Goal: Task Accomplishment & Management: Manage account settings

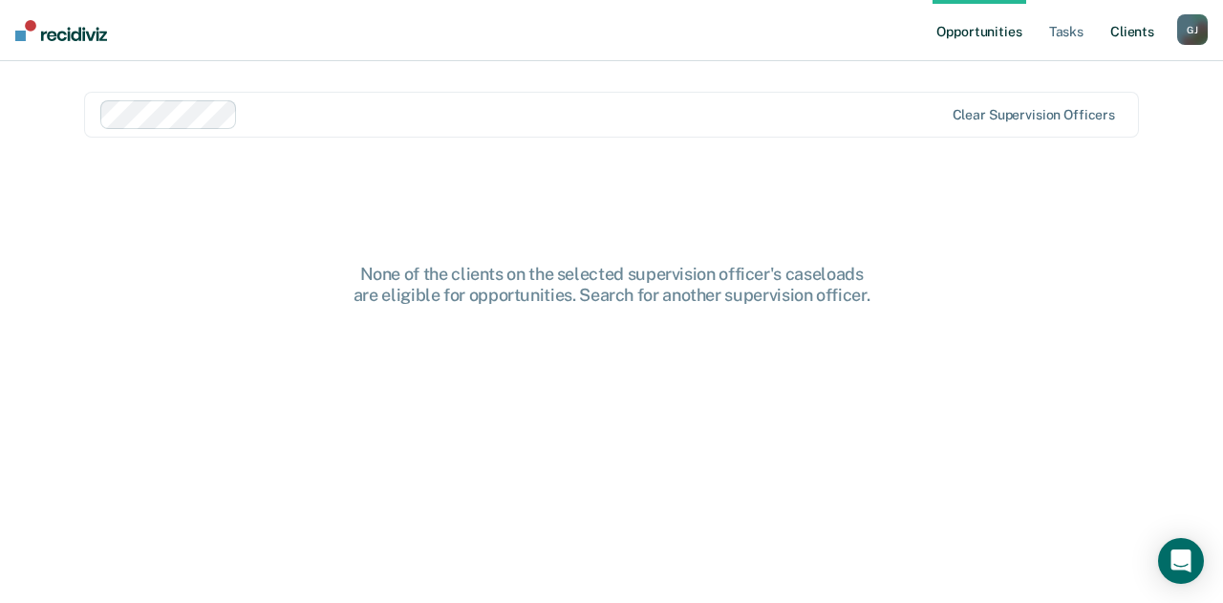
click at [1122, 31] on link "Client s" at bounding box center [1133, 30] width 52 height 61
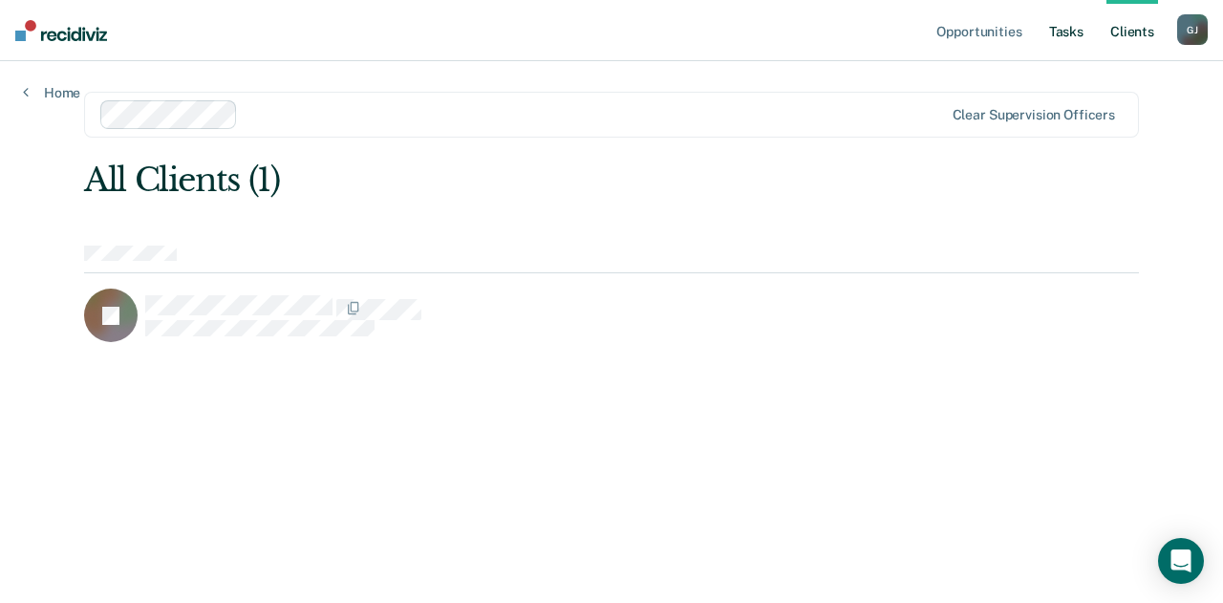
click at [1074, 35] on link "Tasks" at bounding box center [1066, 30] width 42 height 61
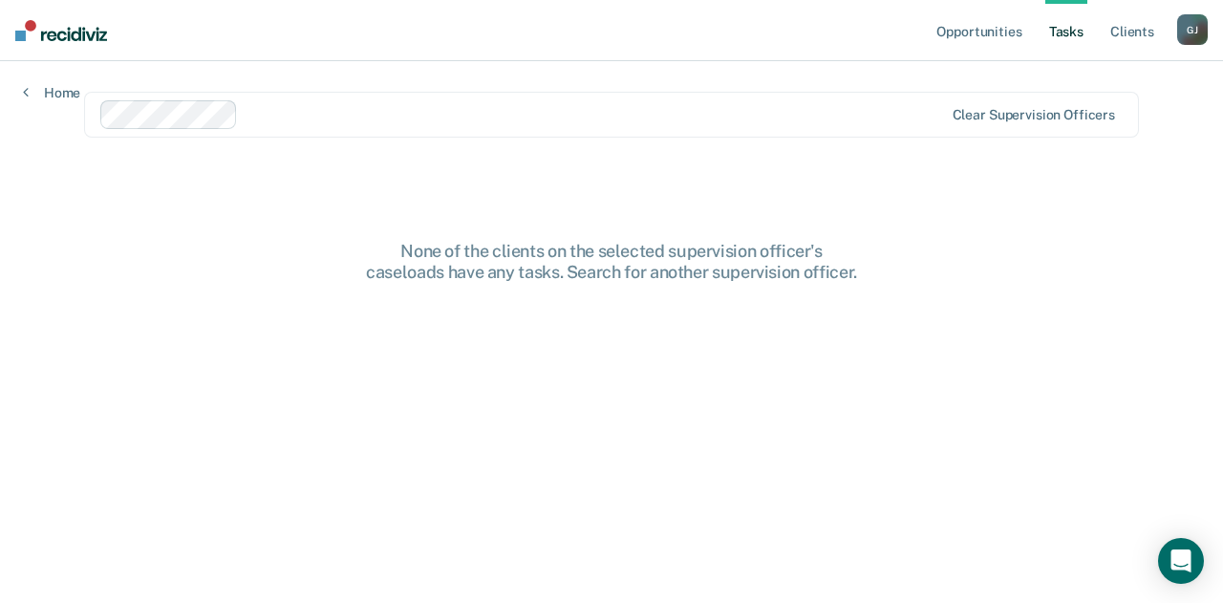
click at [455, 127] on div at bounding box center [522, 114] width 845 height 29
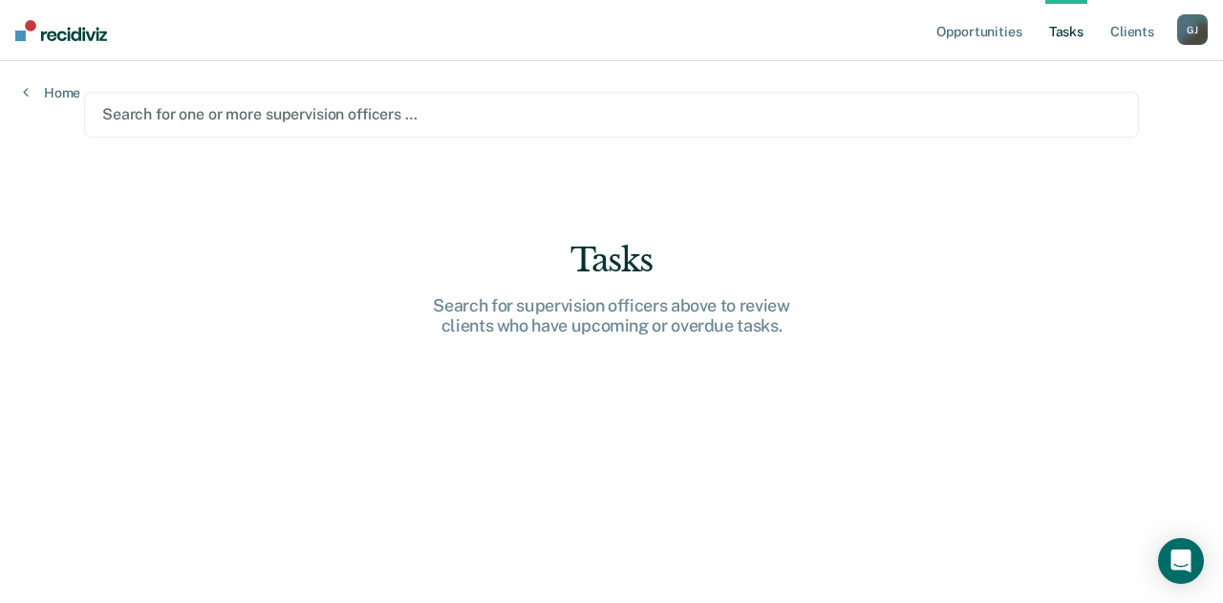
click at [1195, 28] on div "[PERSON_NAME]" at bounding box center [1192, 29] width 31 height 31
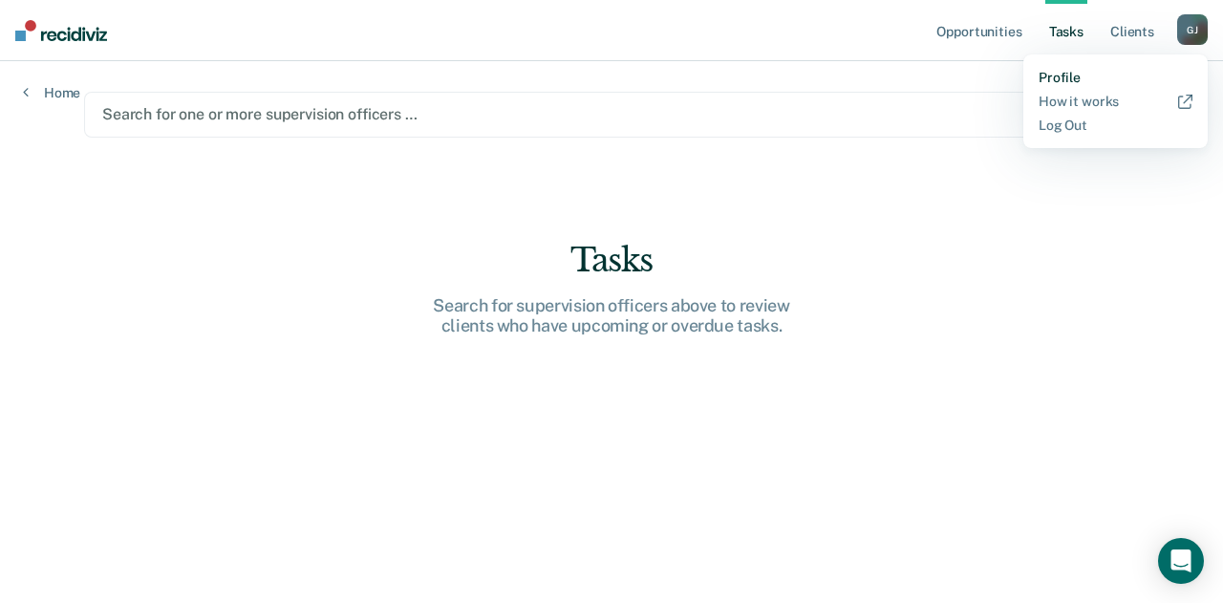
click at [1056, 76] on link "Profile" at bounding box center [1116, 78] width 154 height 16
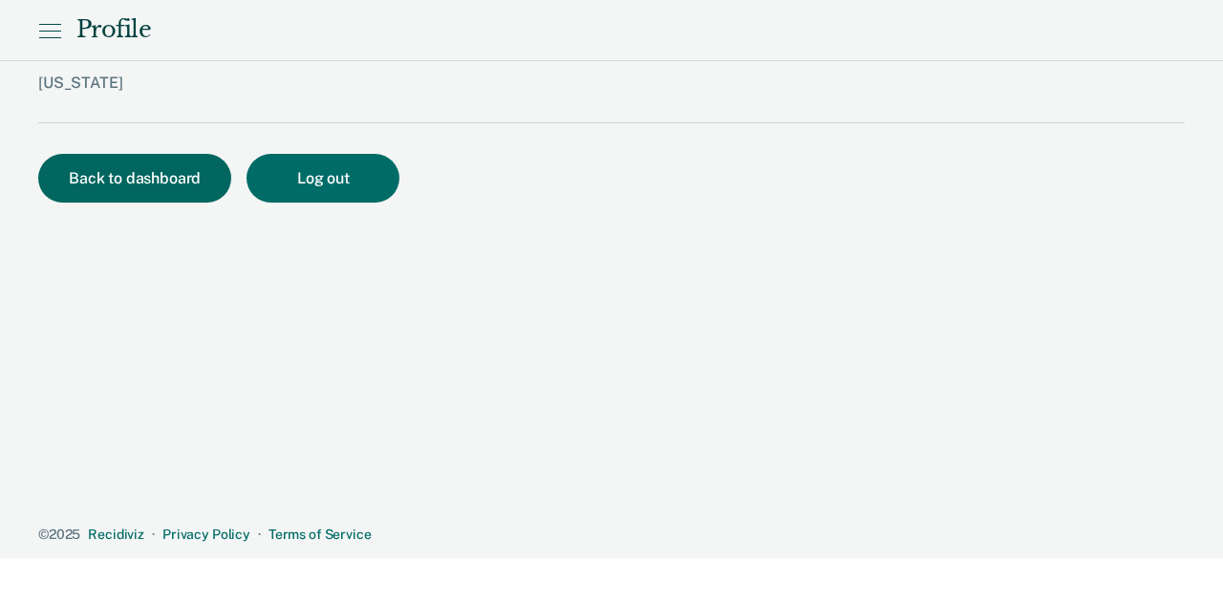
click at [168, 176] on button "Back to dashboard" at bounding box center [134, 178] width 193 height 49
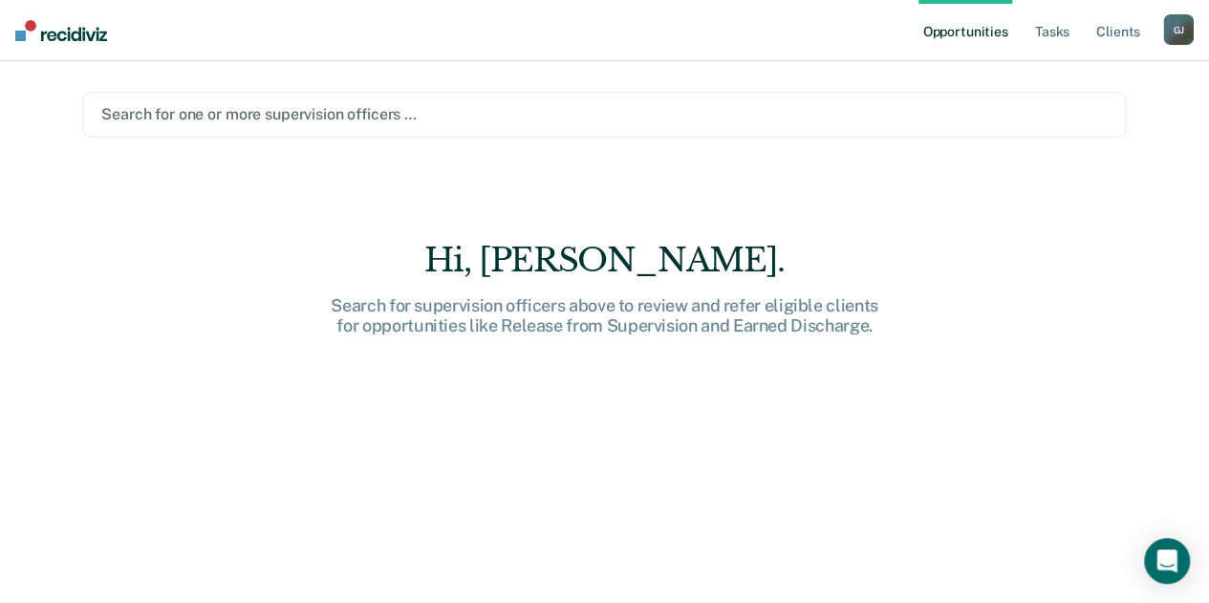
click at [478, 129] on div "Search for one or more supervision officers …" at bounding box center [604, 115] width 1043 height 46
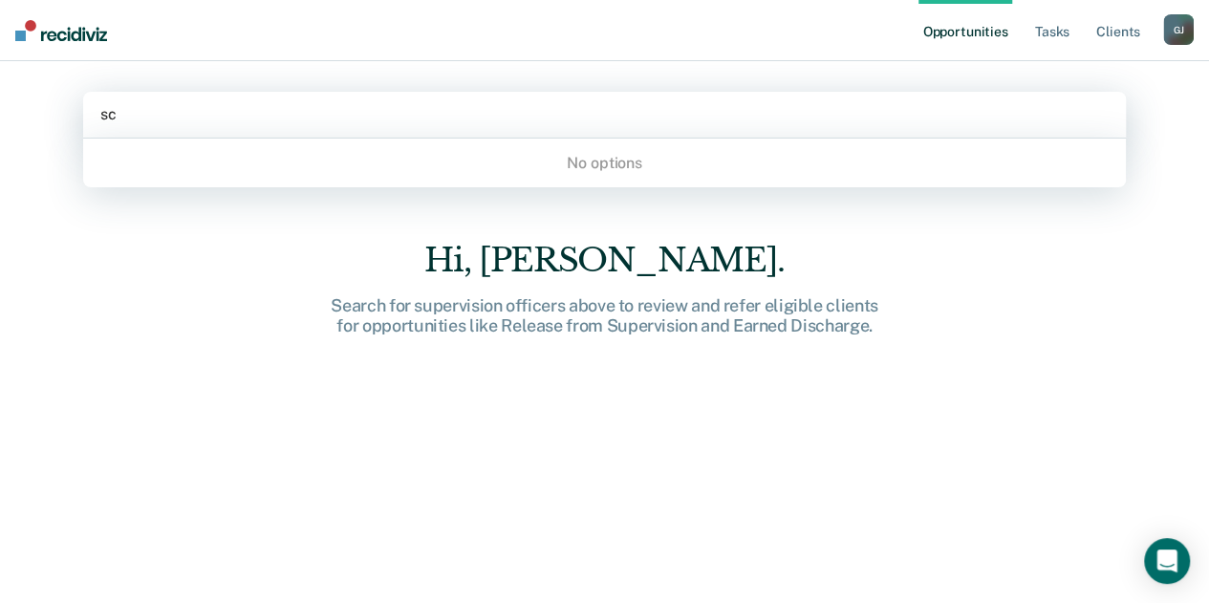
type input "s"
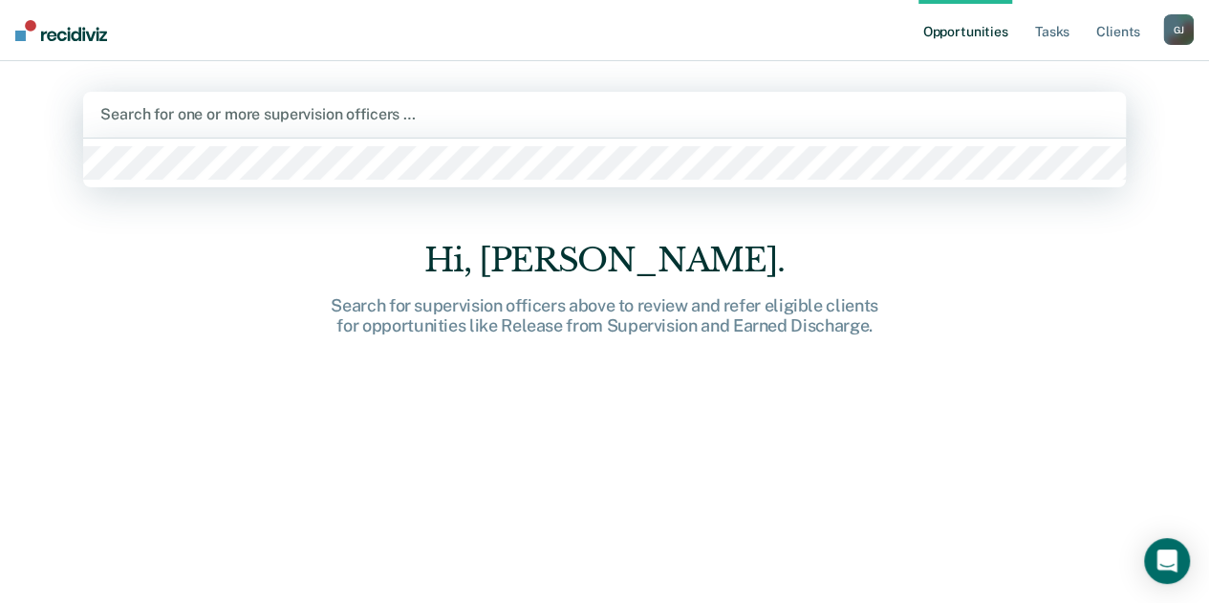
click at [656, 208] on main "option , deselected. 1 result available. Use Up and Down to choose options, pre…" at bounding box center [604, 309] width 1088 height 496
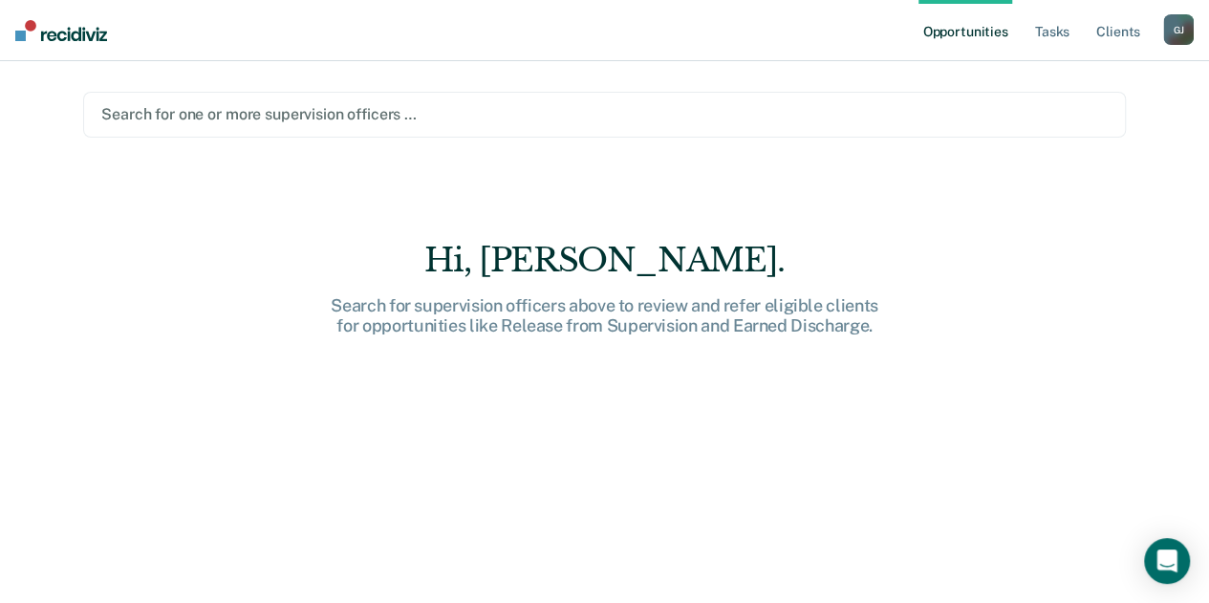
click at [353, 148] on main "Search for one or more supervision officers … Hi, [PERSON_NAME]. Search for sup…" at bounding box center [604, 309] width 1088 height 496
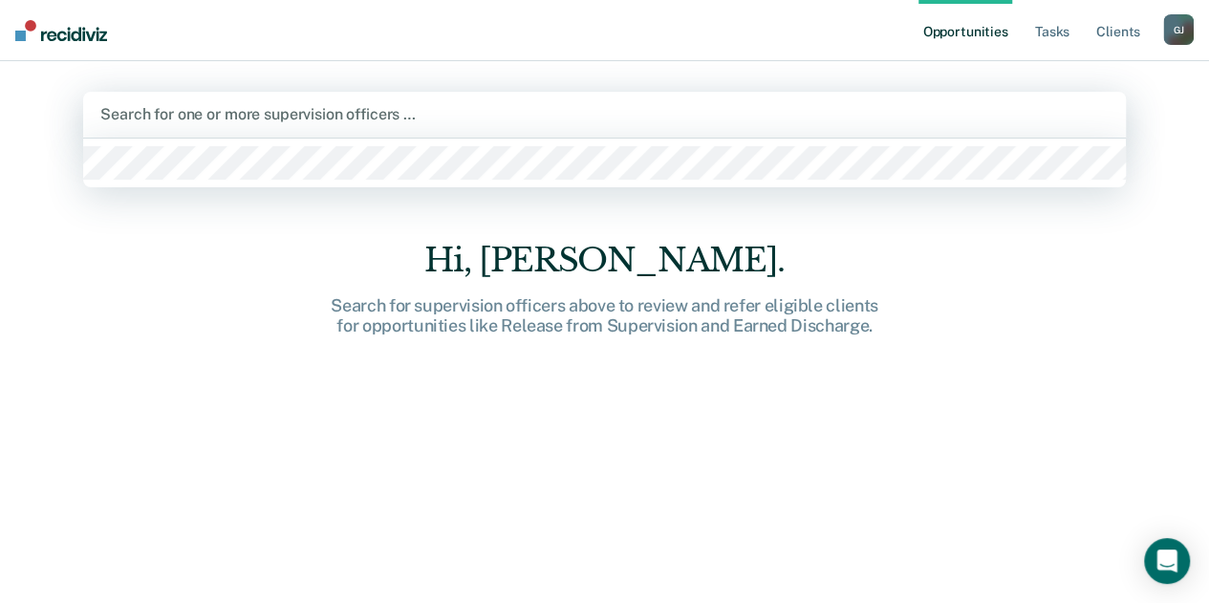
click at [351, 100] on div "Search for one or more supervision officers …" at bounding box center [604, 115] width 1043 height 46
click at [358, 118] on div at bounding box center [604, 114] width 1008 height 22
click at [320, 114] on div at bounding box center [604, 114] width 1008 height 22
click at [275, 144] on div at bounding box center [604, 163] width 1043 height 49
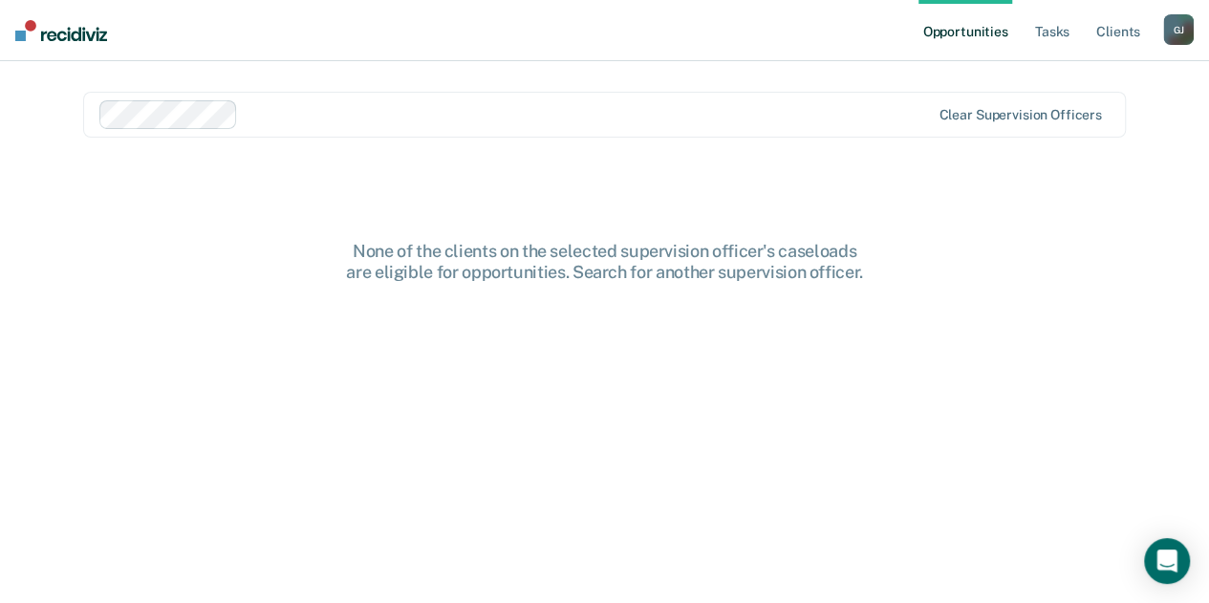
click at [317, 155] on main "option [PERSON_NAME], selected. Clear supervision officers None of the clients …" at bounding box center [604, 309] width 1088 height 496
click at [996, 122] on div "Clear supervision officers" at bounding box center [604, 115] width 1043 height 46
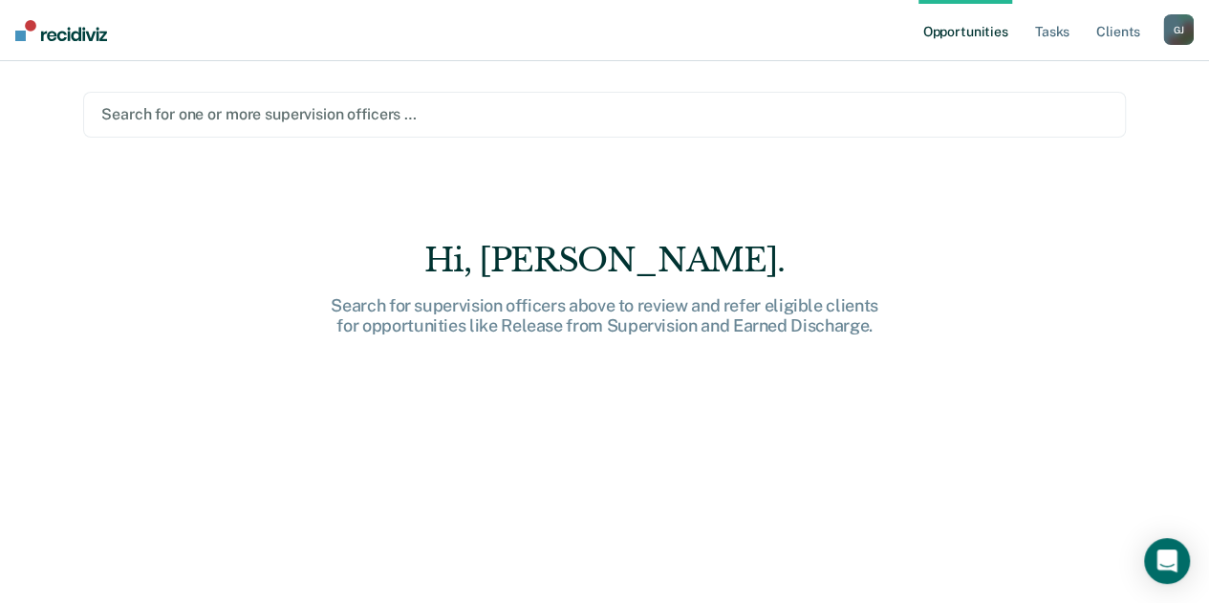
click at [405, 125] on div "Search for one or more supervision officers …" at bounding box center [604, 114] width 1010 height 26
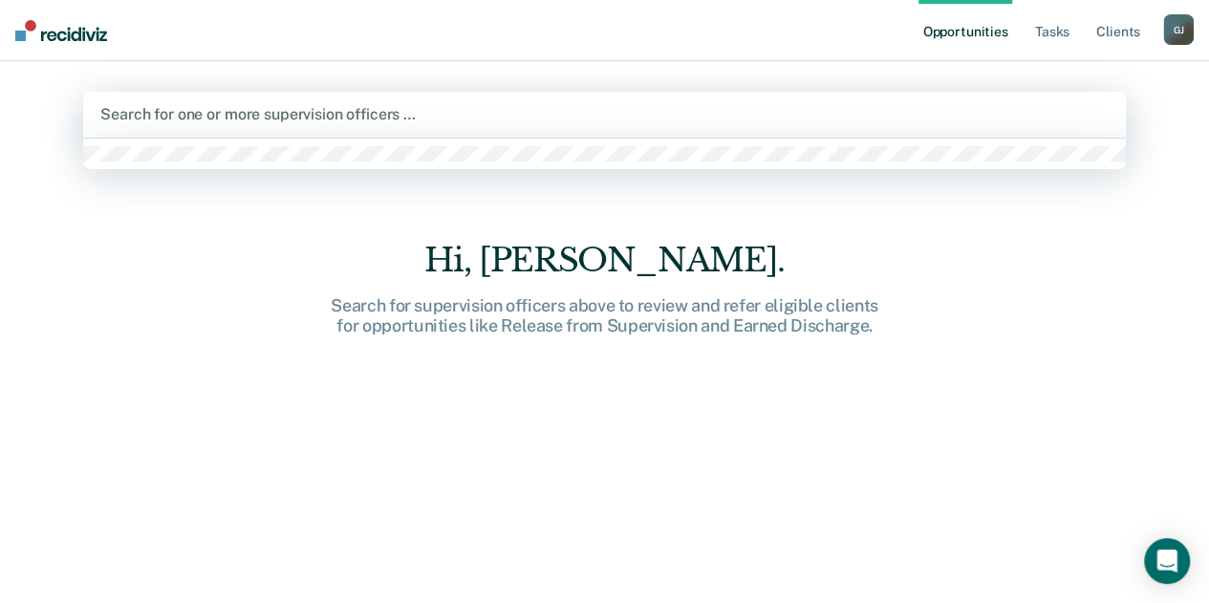
click at [407, 120] on div at bounding box center [604, 114] width 1008 height 22
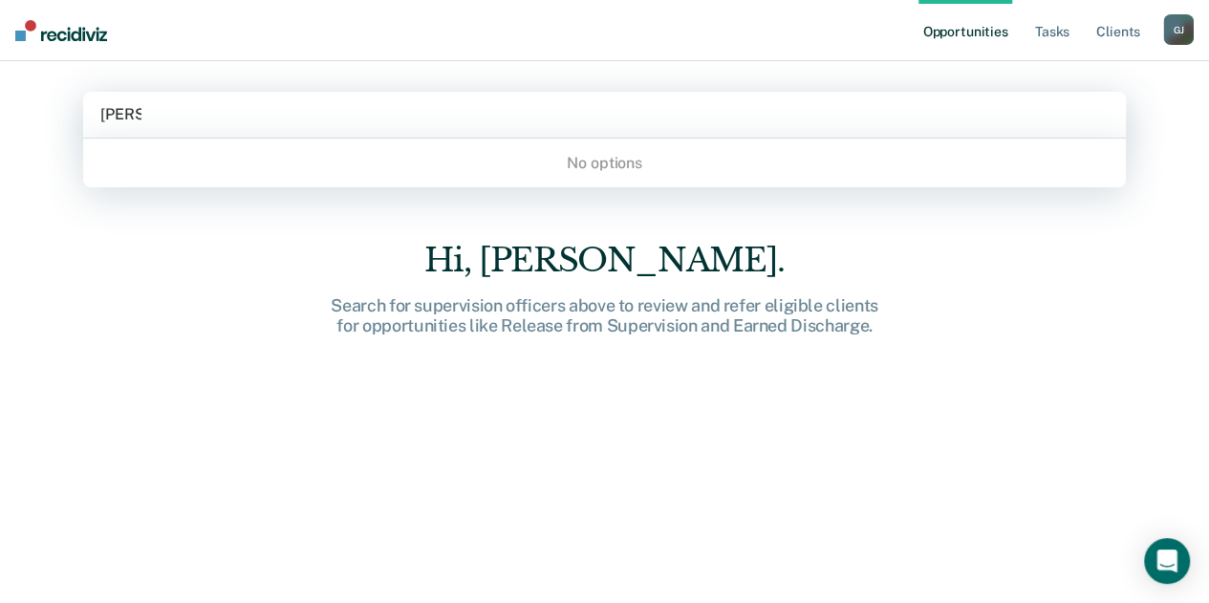
type input "[PERSON_NAME]"
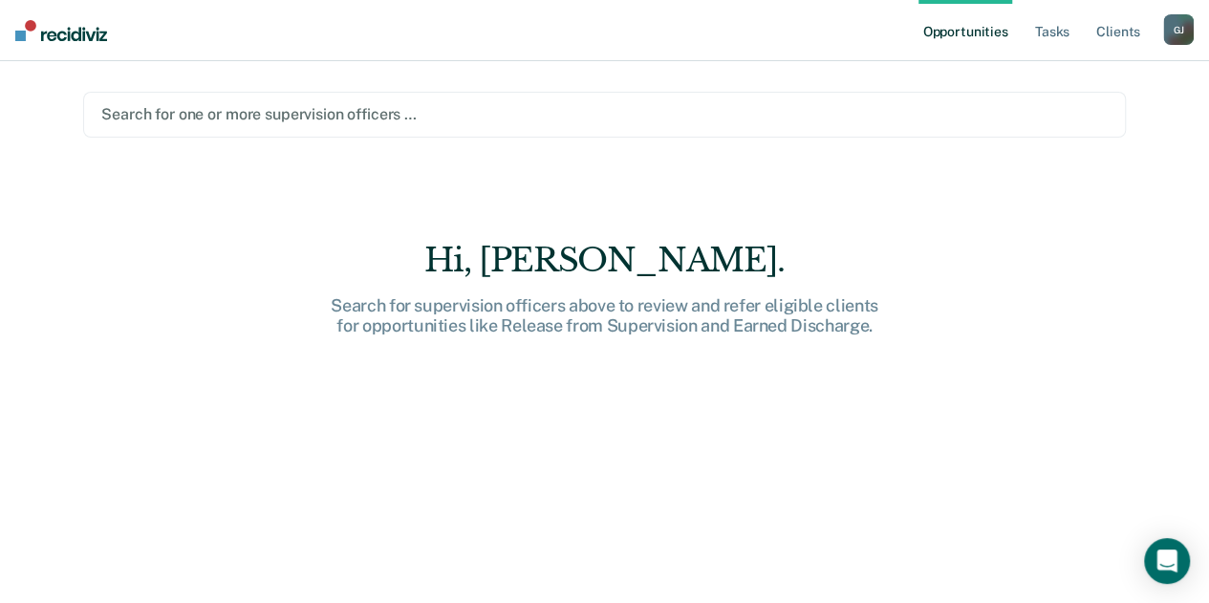
drag, startPoint x: 1007, startPoint y: 259, endPoint x: 1024, endPoint y: 236, distance: 28.7
click at [1009, 255] on div "Hi, [PERSON_NAME]. Search for supervision officers above to review and refer el…" at bounding box center [604, 435] width 1043 height 389
click at [1112, 33] on link "Client s" at bounding box center [1118, 30] width 52 height 61
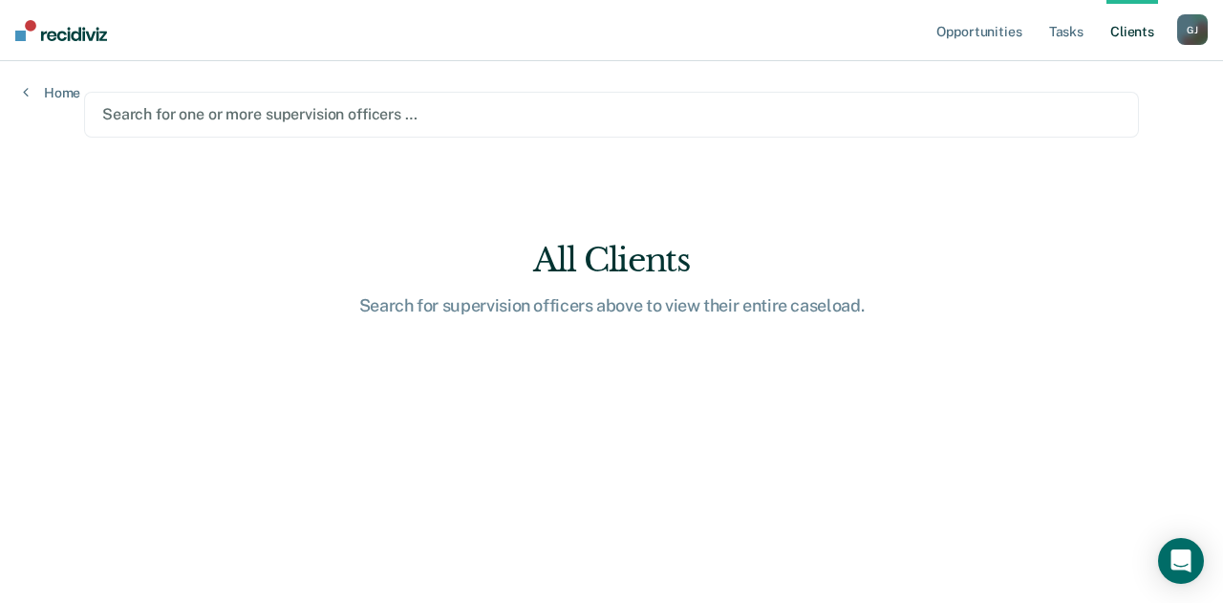
click at [924, 100] on div "Search for one or more supervision officers …" at bounding box center [611, 115] width 1055 height 46
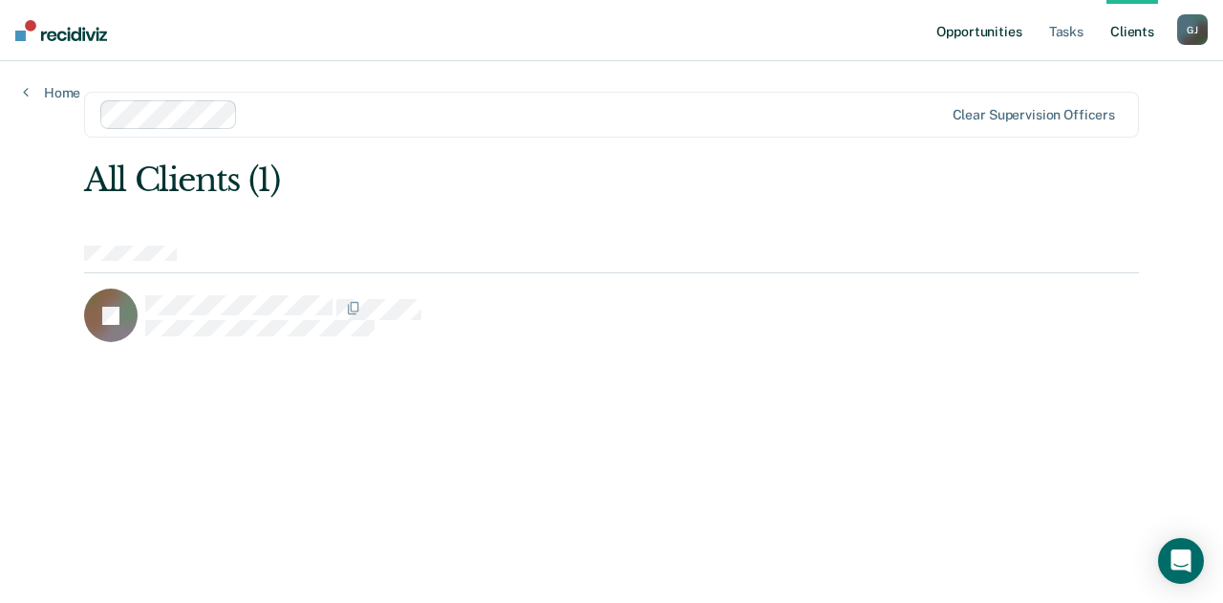
click at [991, 41] on link "Opportunities" at bounding box center [979, 30] width 93 height 61
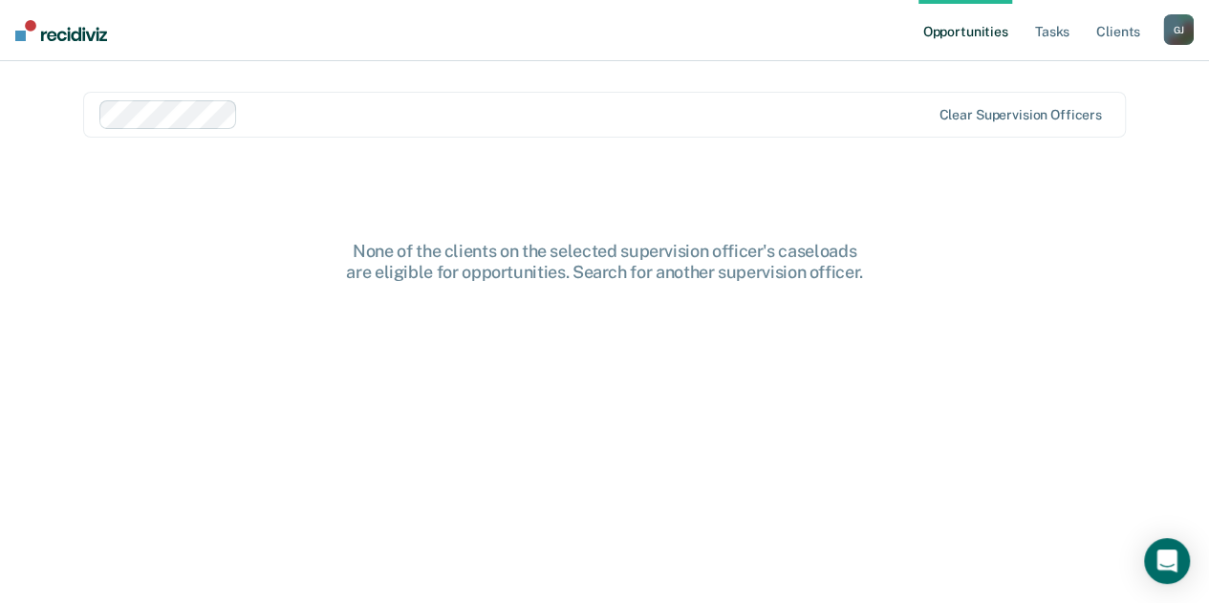
click at [1189, 28] on div "[PERSON_NAME]" at bounding box center [1178, 29] width 31 height 31
click at [1031, 71] on link "Profile" at bounding box center [1101, 78] width 154 height 16
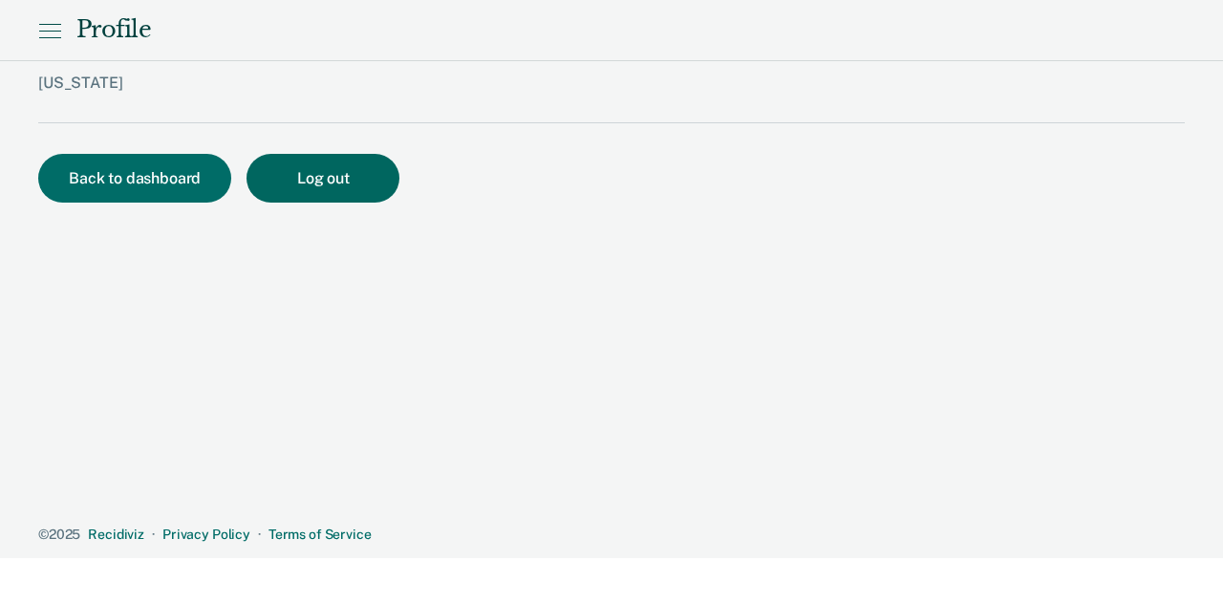
click at [351, 189] on button "Log out" at bounding box center [323, 178] width 153 height 49
